Goal: Task Accomplishment & Management: Use online tool/utility

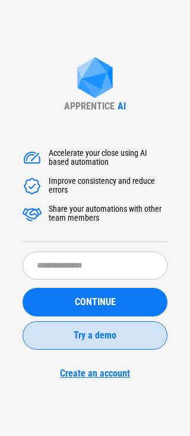
click at [66, 340] on div "Try a demo" at bounding box center [94, 336] width 115 height 10
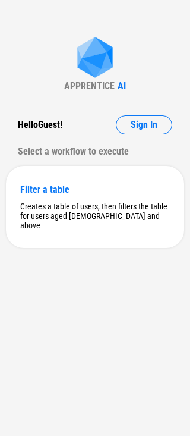
click at [149, 114] on div "APPRENTICE AI Hello Guest ! Sign In Select a workflow to execute Filter a table…" at bounding box center [95, 218] width 190 height 436
click at [149, 117] on button "Sign In" at bounding box center [144, 124] width 56 height 19
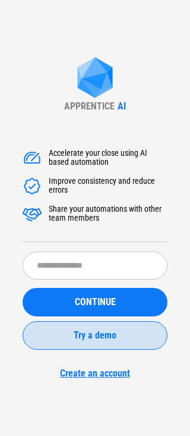
click at [95, 331] on span "Try a demo" at bounding box center [95, 336] width 43 height 10
click at [85, 334] on span "Try a demo" at bounding box center [95, 336] width 43 height 10
click at [86, 340] on span "Try a demo" at bounding box center [95, 336] width 43 height 10
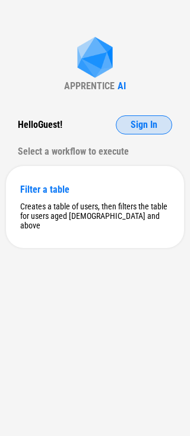
click at [147, 115] on button "Sign In" at bounding box center [144, 124] width 56 height 19
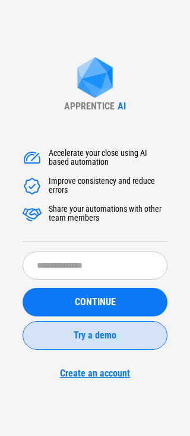
click at [93, 341] on button "Try a demo" at bounding box center [95, 335] width 145 height 29
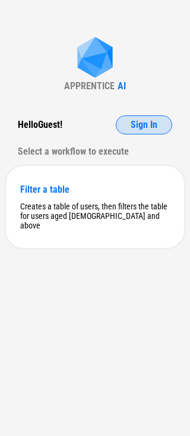
click at [161, 121] on button "Sign In" at bounding box center [144, 124] width 56 height 19
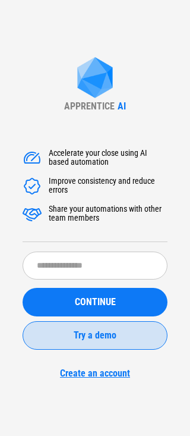
click at [70, 341] on button "Try a demo" at bounding box center [95, 335] width 145 height 29
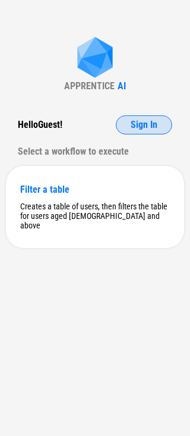
click at [139, 128] on span "Sign In" at bounding box center [144, 125] width 27 height 10
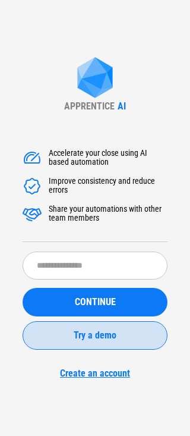
click at [106, 338] on span "Try a demo" at bounding box center [95, 336] width 43 height 10
click at [95, 339] on span "Try a demo" at bounding box center [95, 336] width 43 height 10
click at [120, 348] on button "Try a demo" at bounding box center [95, 335] width 145 height 29
click at [96, 341] on button "Try a demo" at bounding box center [95, 335] width 145 height 29
click at [52, 342] on button "Try a demo" at bounding box center [95, 335] width 145 height 29
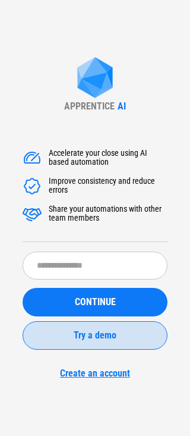
click at [101, 335] on span "Try a demo" at bounding box center [95, 336] width 43 height 10
click at [54, 341] on button "Try a demo" at bounding box center [95, 335] width 145 height 29
